Goal: Communication & Community: Participate in discussion

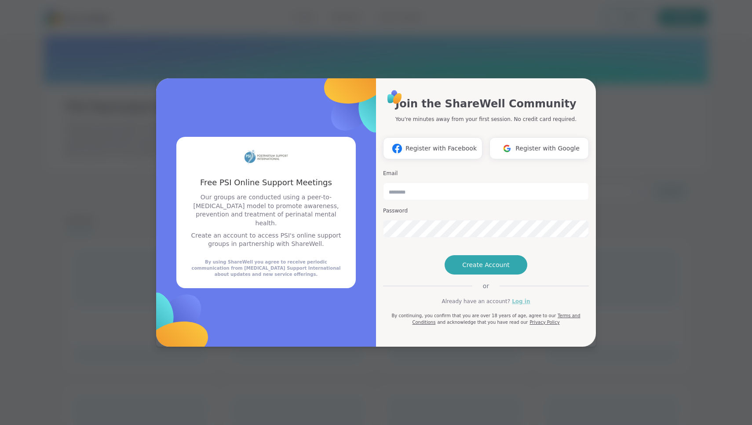
click at [520, 305] on link "Log in" at bounding box center [521, 301] width 18 height 8
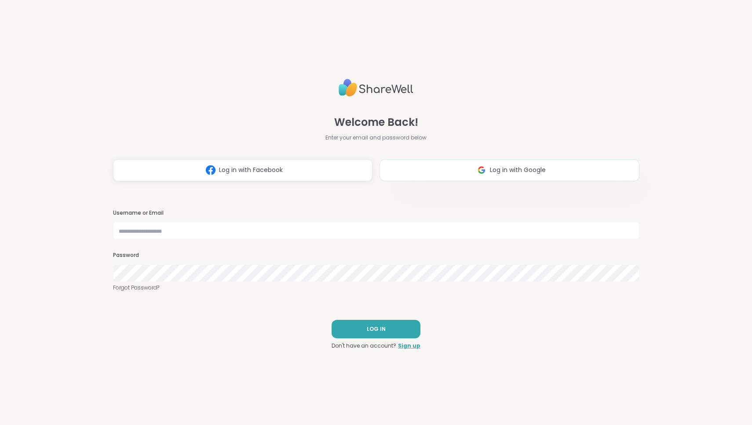
click at [468, 170] on button "Log in with Google" at bounding box center [509, 170] width 260 height 22
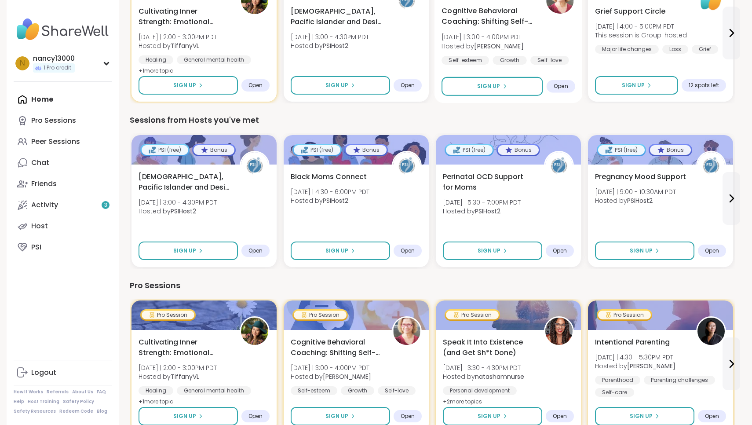
scroll to position [163, 0]
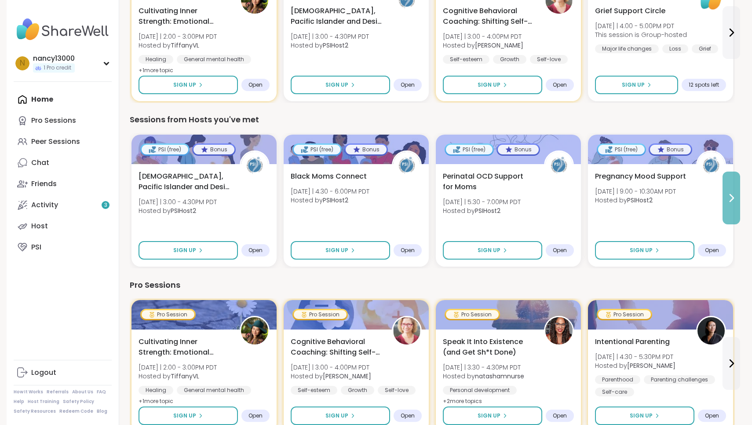
click at [732, 192] on button at bounding box center [731, 197] width 18 height 53
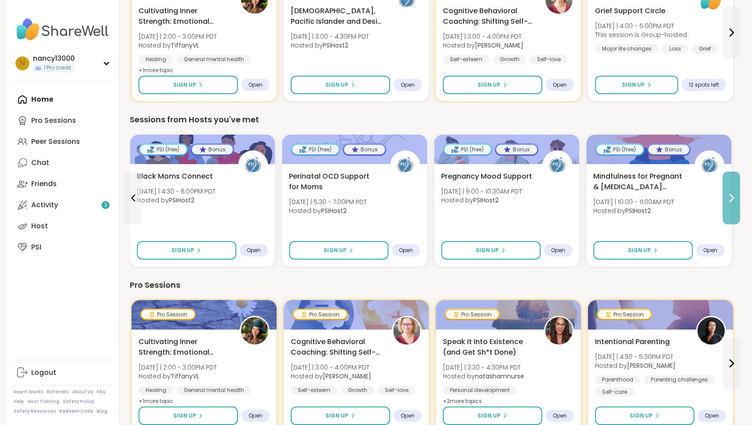
click at [733, 193] on icon at bounding box center [731, 198] width 11 height 11
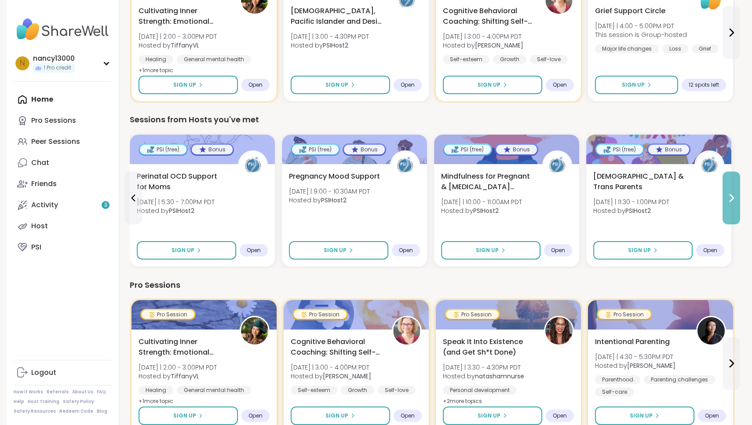
click at [733, 193] on icon at bounding box center [731, 198] width 11 height 11
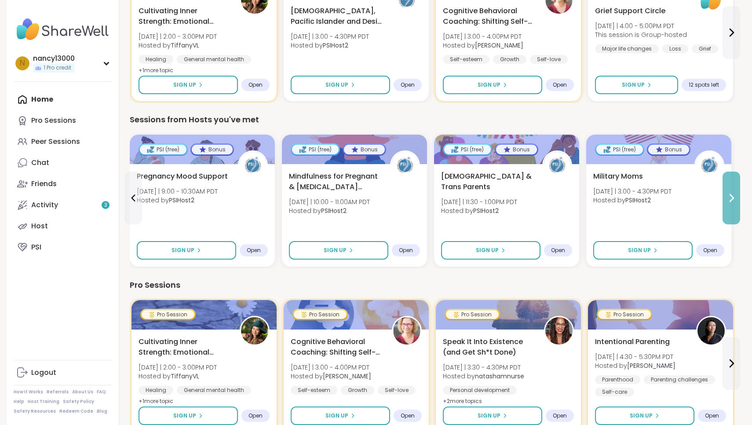
click at [733, 189] on button at bounding box center [731, 197] width 18 height 53
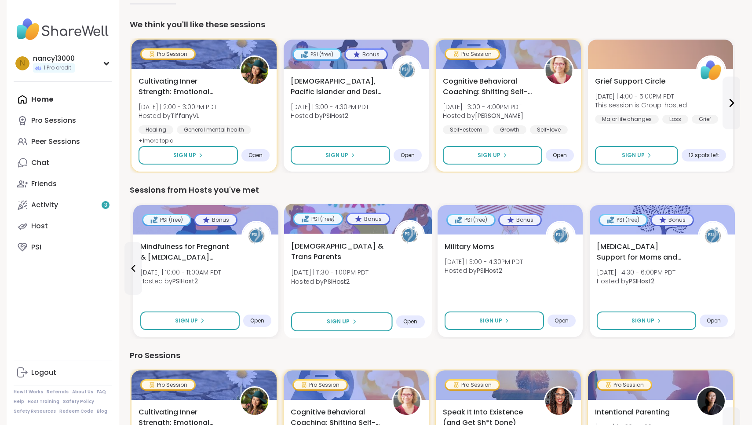
scroll to position [107, 0]
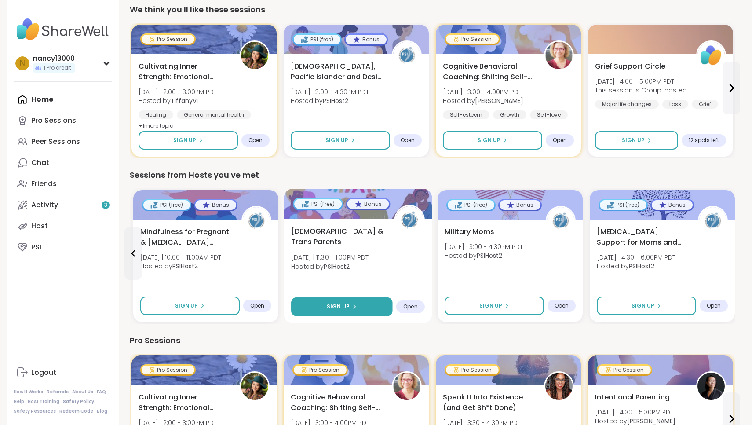
click at [361, 308] on button "Sign Up" at bounding box center [342, 306] width 102 height 19
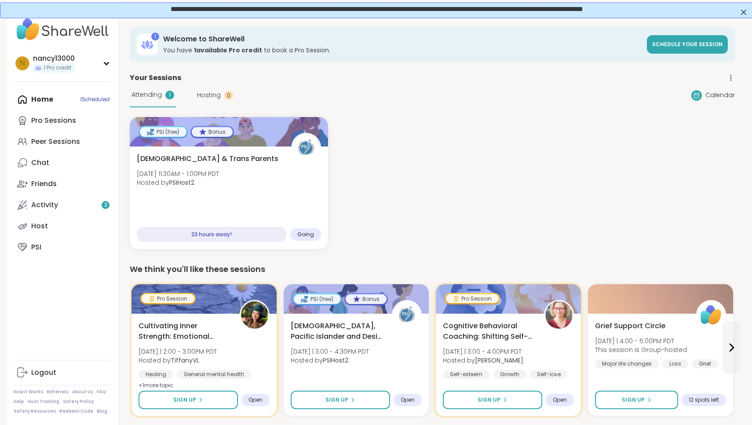
scroll to position [0, 0]
